Goal: Transaction & Acquisition: Purchase product/service

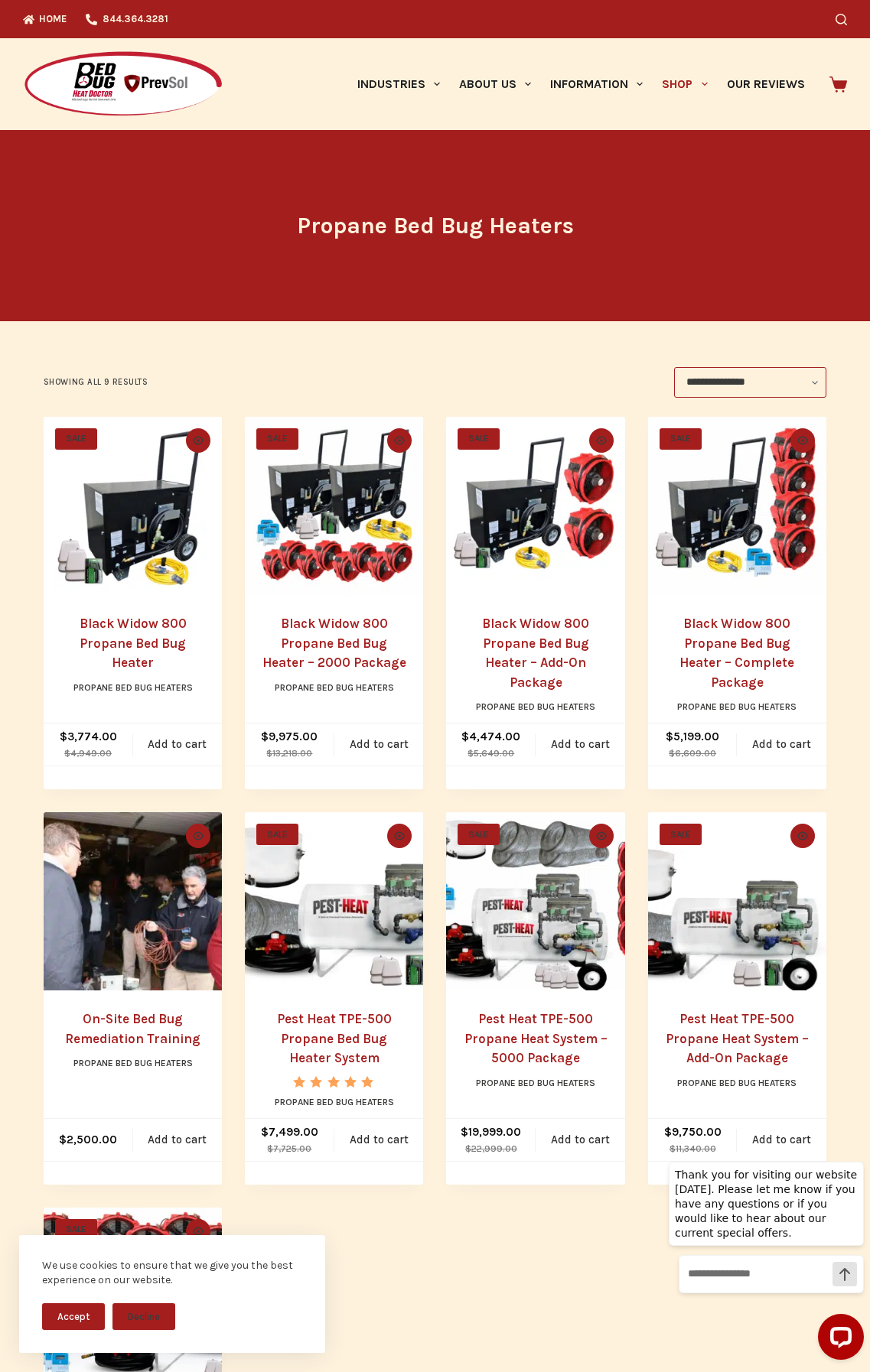
click at [136, 630] on link "Black Widow 800 Propane Bed Bug Heater" at bounding box center [133, 643] width 107 height 55
